Goal: Find specific page/section: Find specific page/section

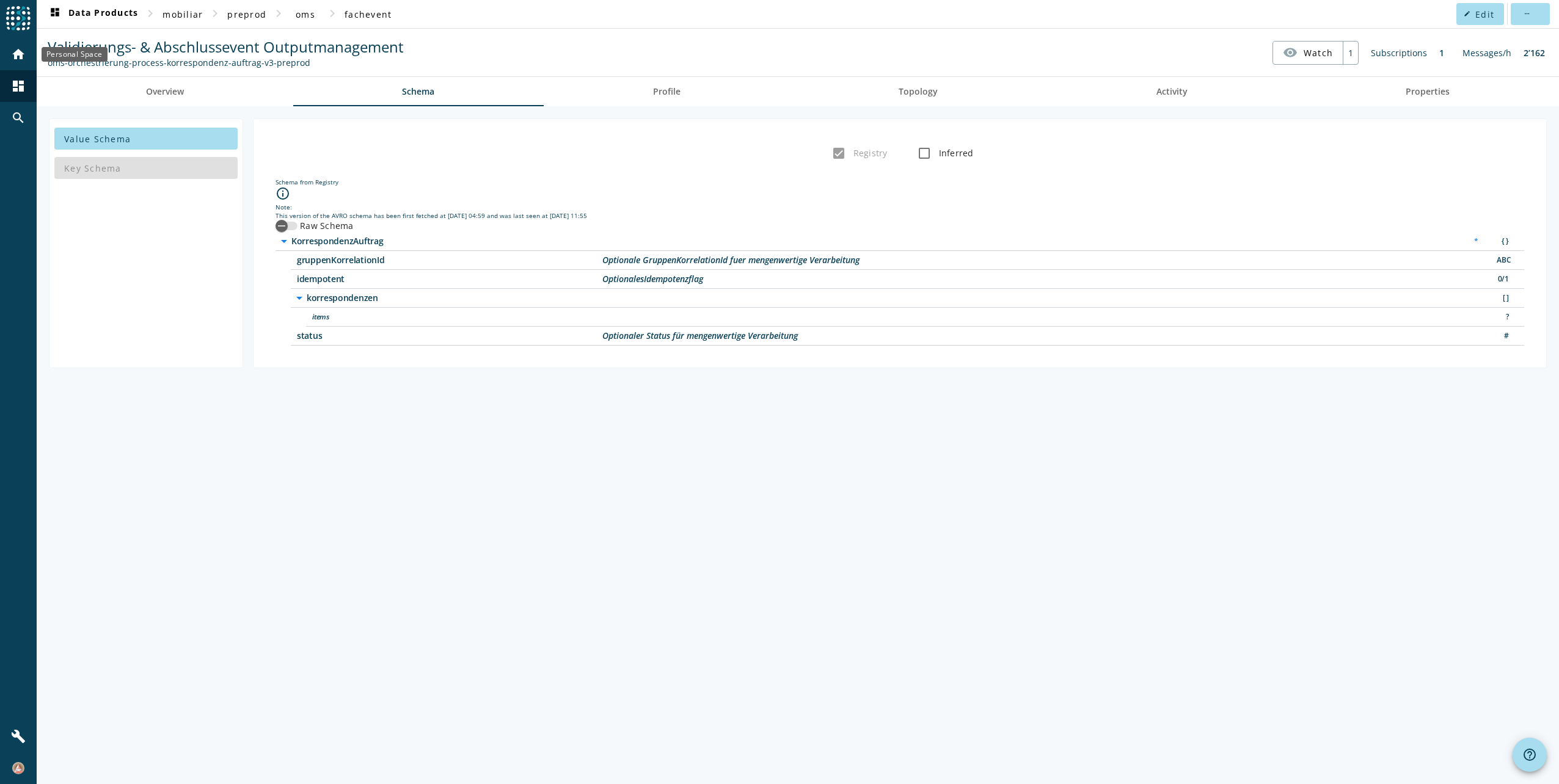
click at [21, 56] on mat-icon "home" at bounding box center [17, 53] width 15 height 15
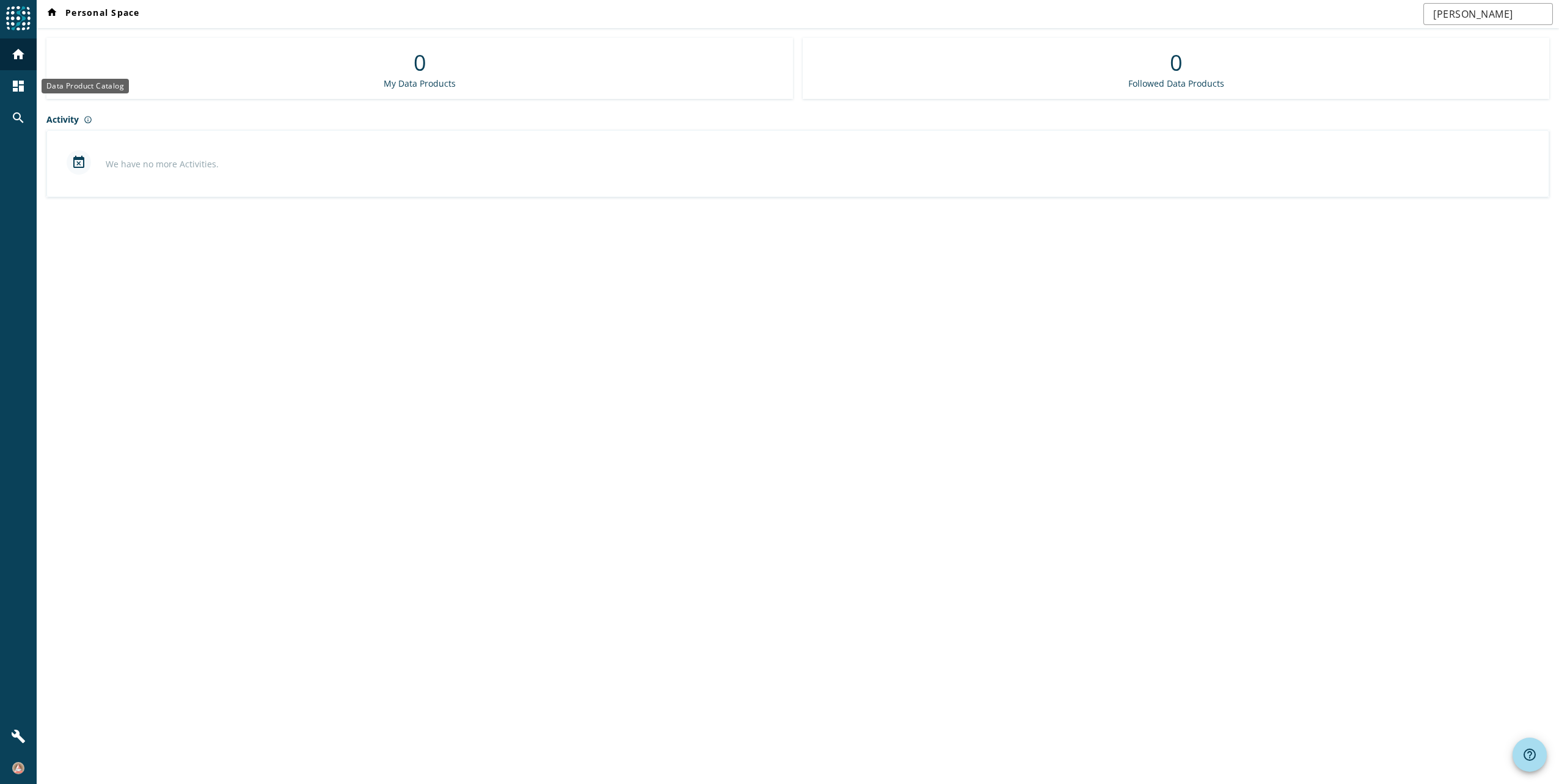
click at [22, 82] on mat-icon "dashboard" at bounding box center [17, 85] width 15 height 15
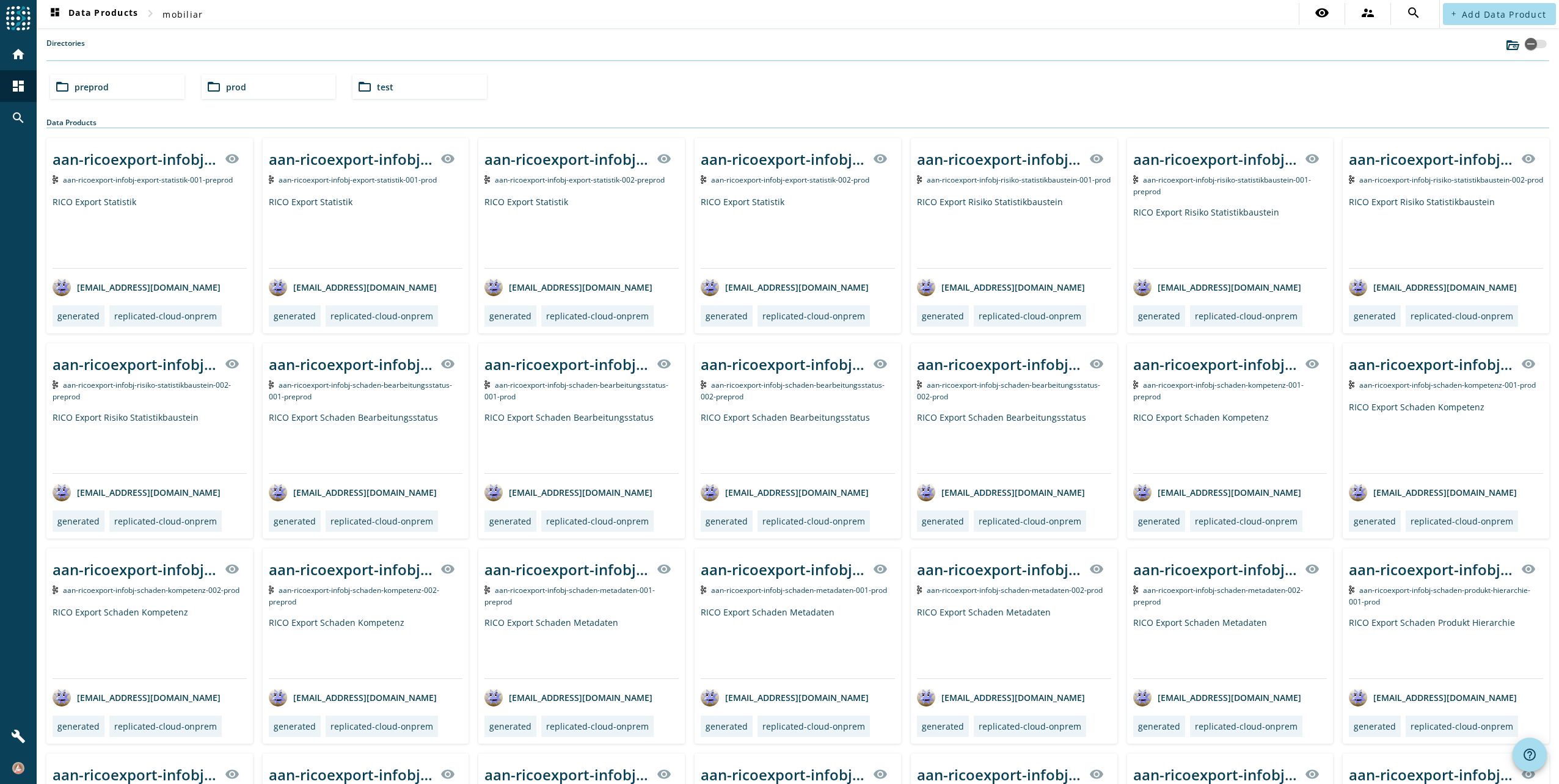
click at [91, 84] on span "preprod" at bounding box center [91, 87] width 34 height 12
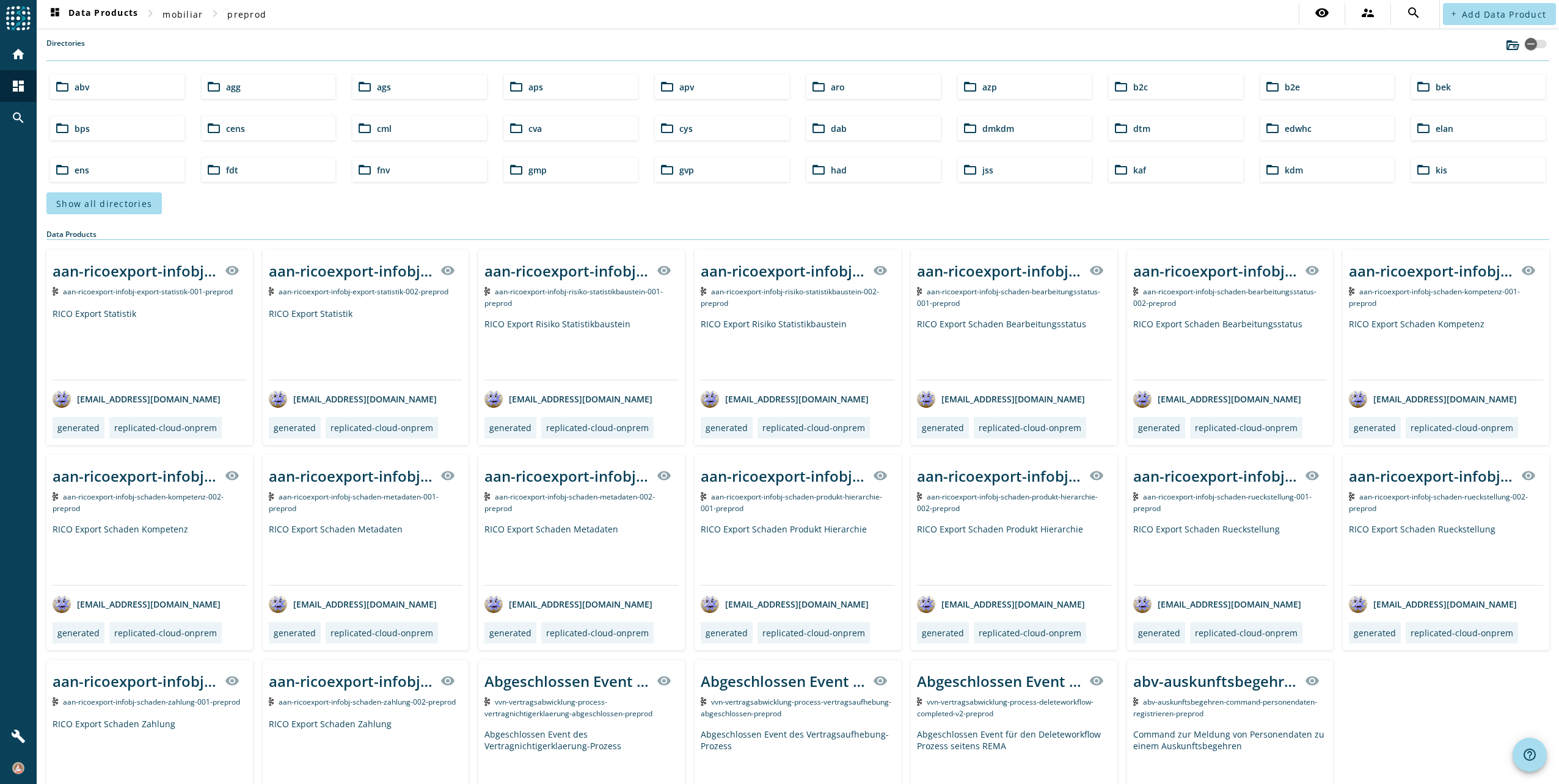
click at [992, 88] on div "folder_open azp" at bounding box center [1024, 86] width 134 height 24
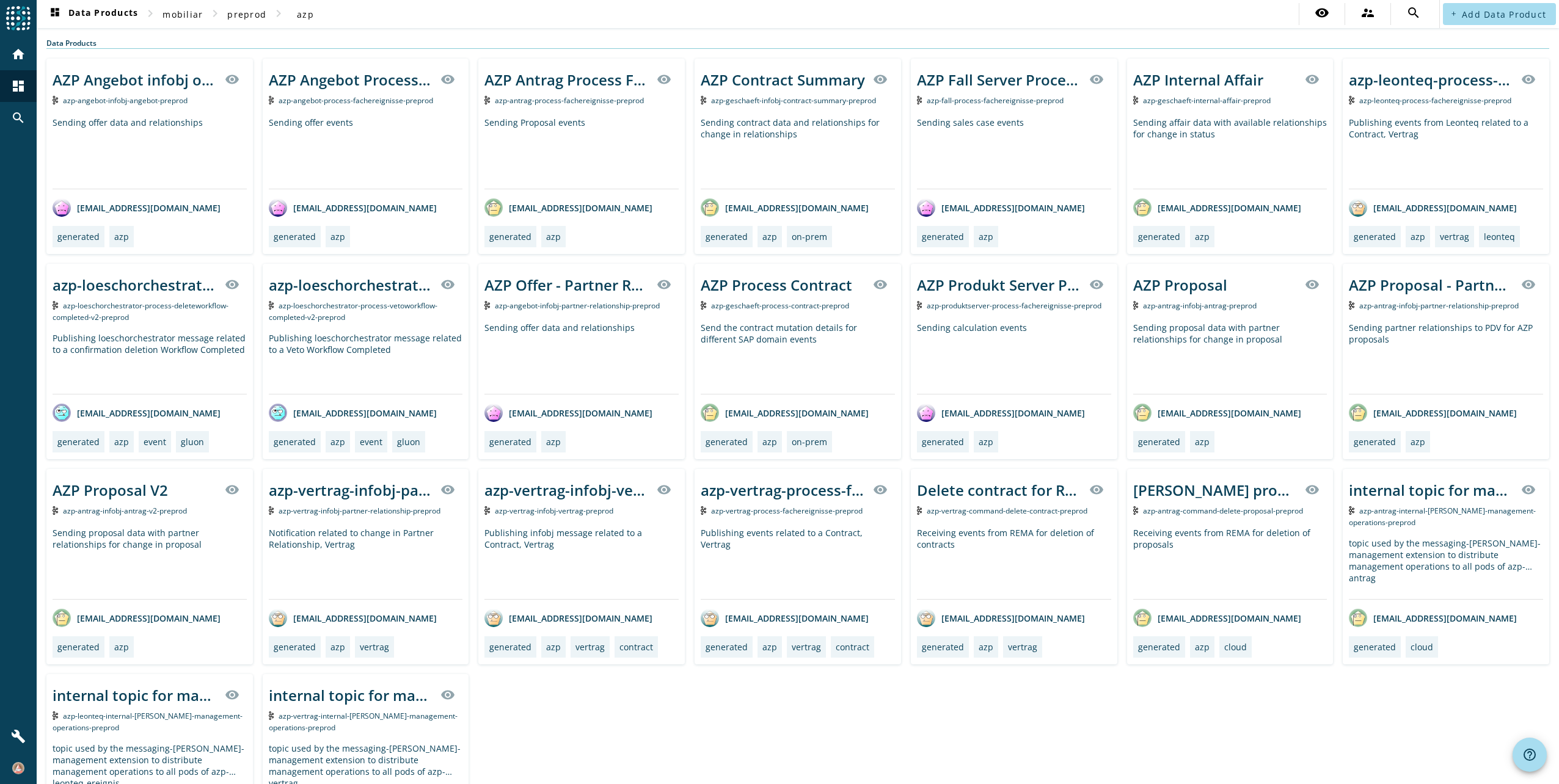
click at [97, 513] on span "azp-antrag-infobj-antrag-v2-preprod" at bounding box center [125, 510] width 124 height 11
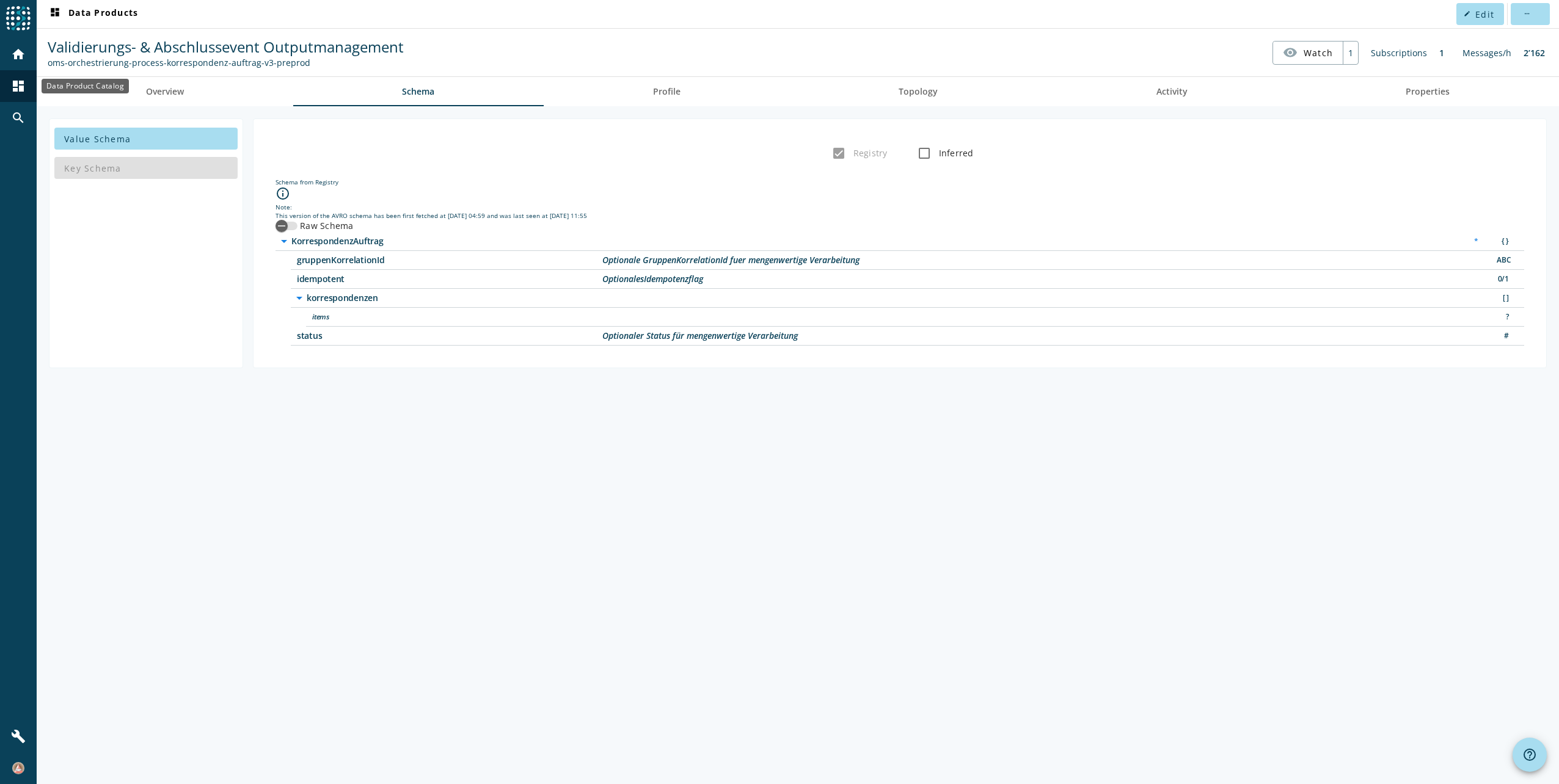
click at [22, 79] on div "dashboard" at bounding box center [18, 85] width 32 height 32
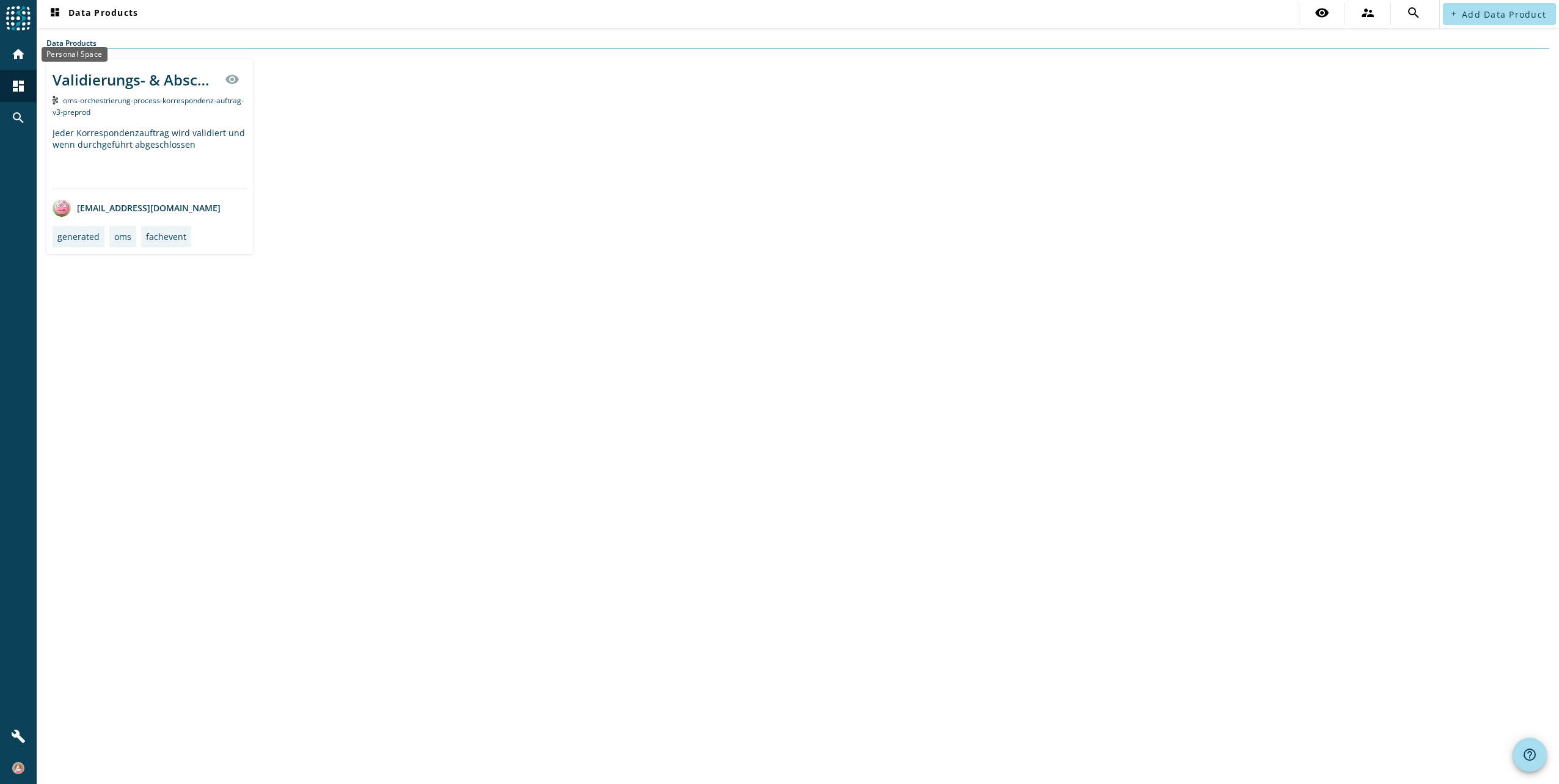
click at [20, 57] on mat-icon "home" at bounding box center [17, 53] width 15 height 15
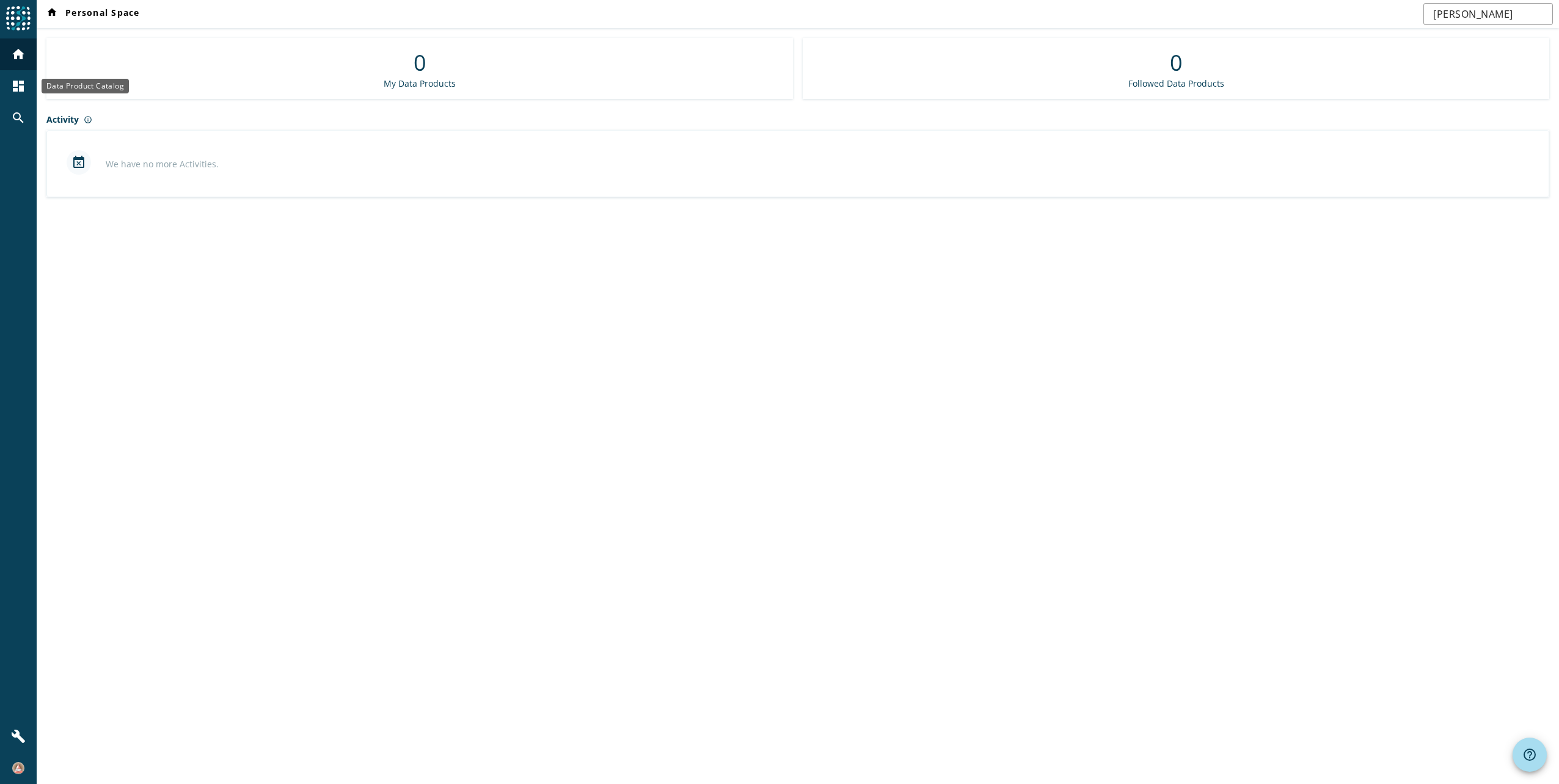
click at [19, 83] on mat-icon "dashboard" at bounding box center [17, 85] width 15 height 15
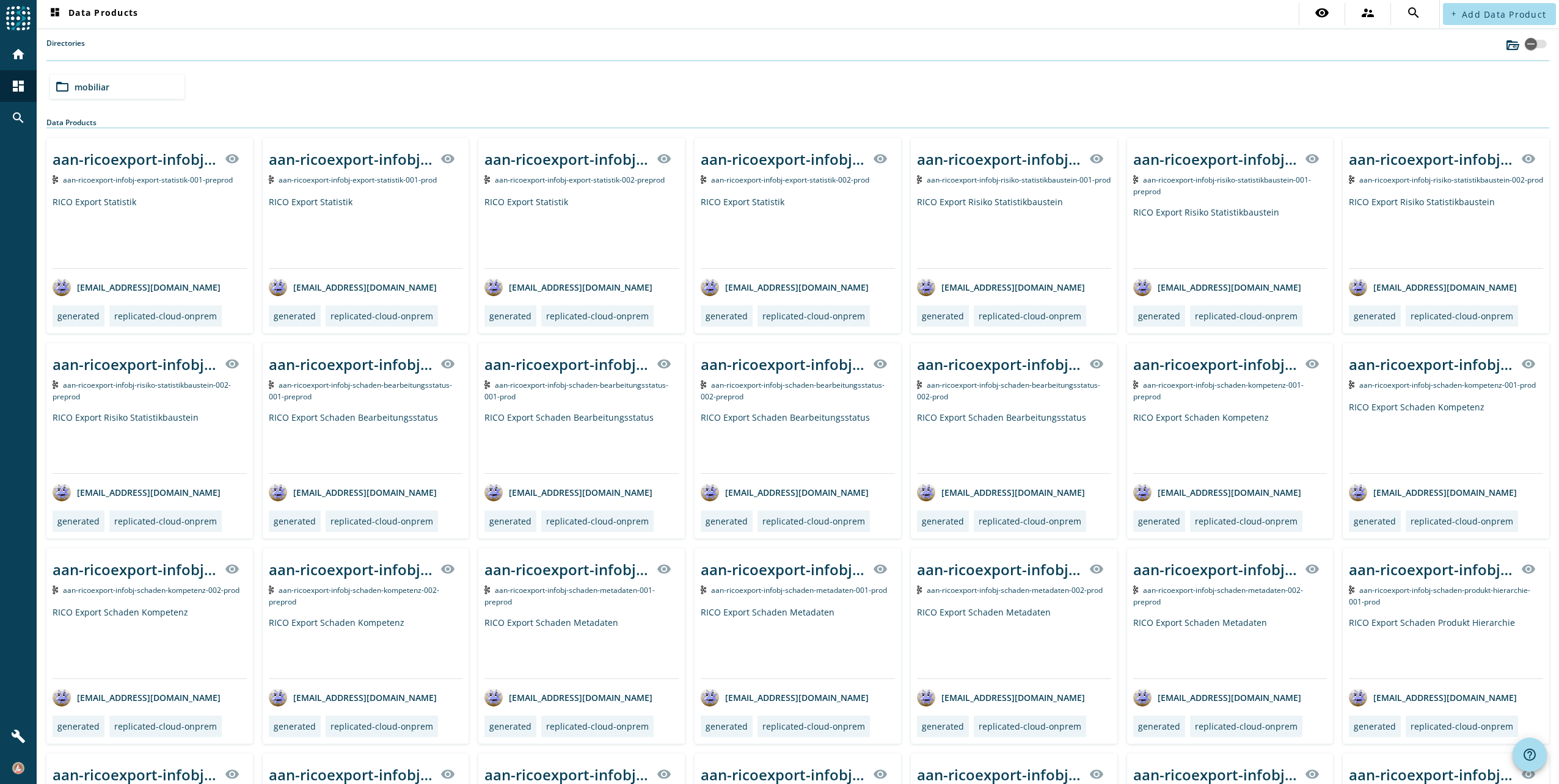
click at [85, 85] on span "mobiliar" at bounding box center [92, 87] width 35 height 12
click at [152, 85] on div "folder_open preprod" at bounding box center [117, 86] width 134 height 24
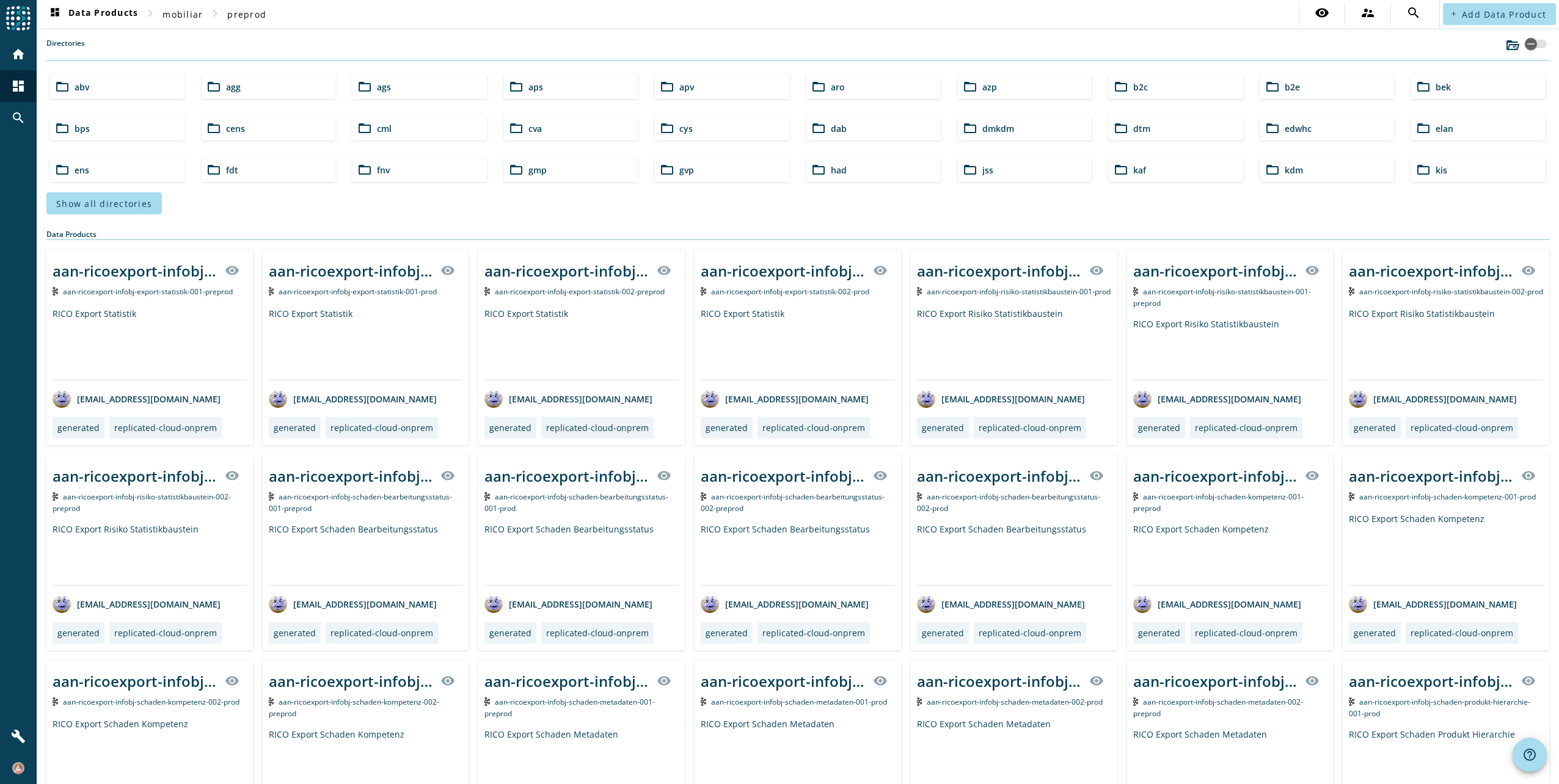
click at [1025, 88] on div "folder_open azp" at bounding box center [1024, 86] width 134 height 24
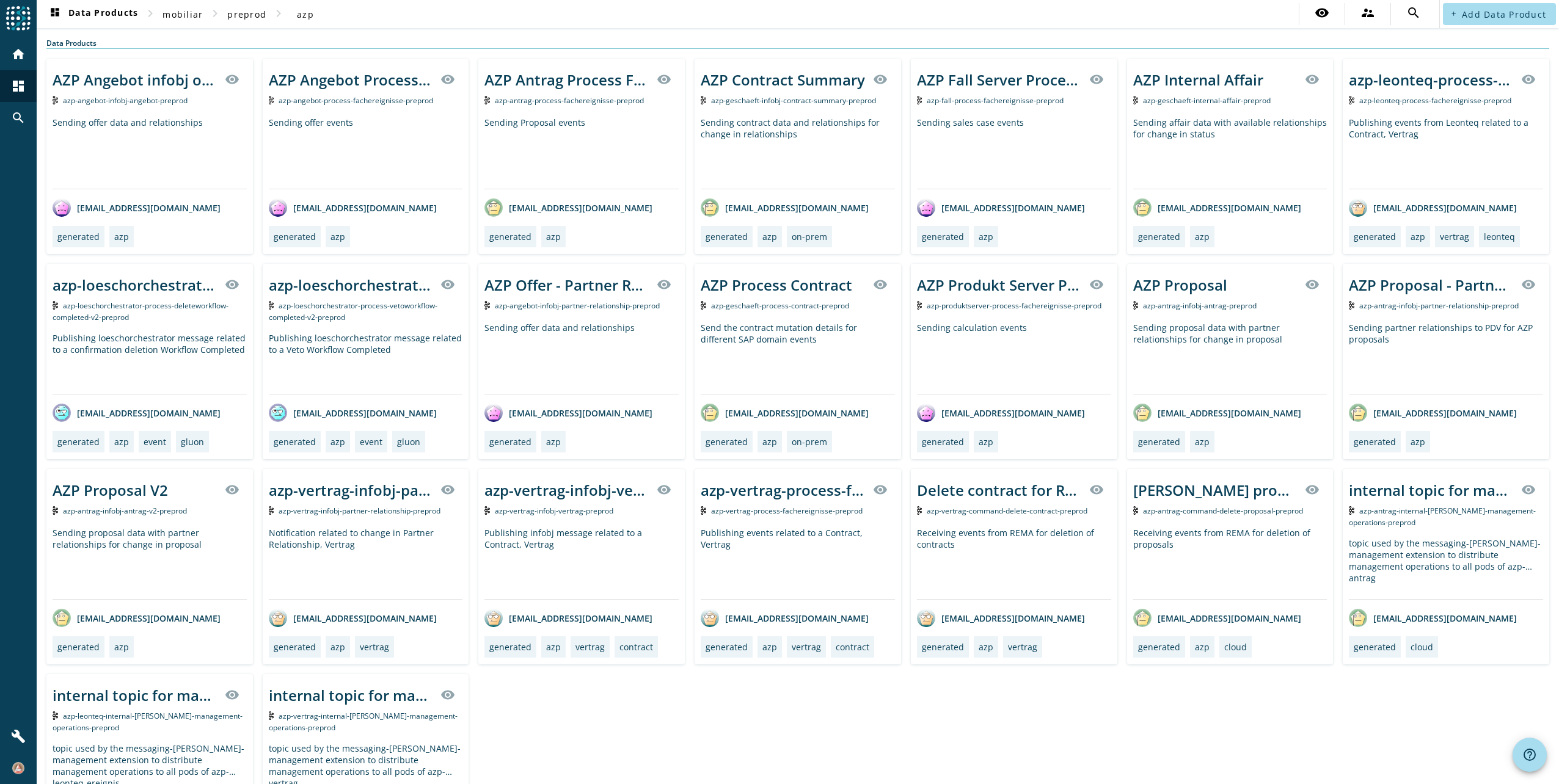
click at [1193, 307] on span "azp-antrag-infobj-antrag-preprod" at bounding box center [1199, 306] width 114 height 11
